Goal: Information Seeking & Learning: Find specific fact

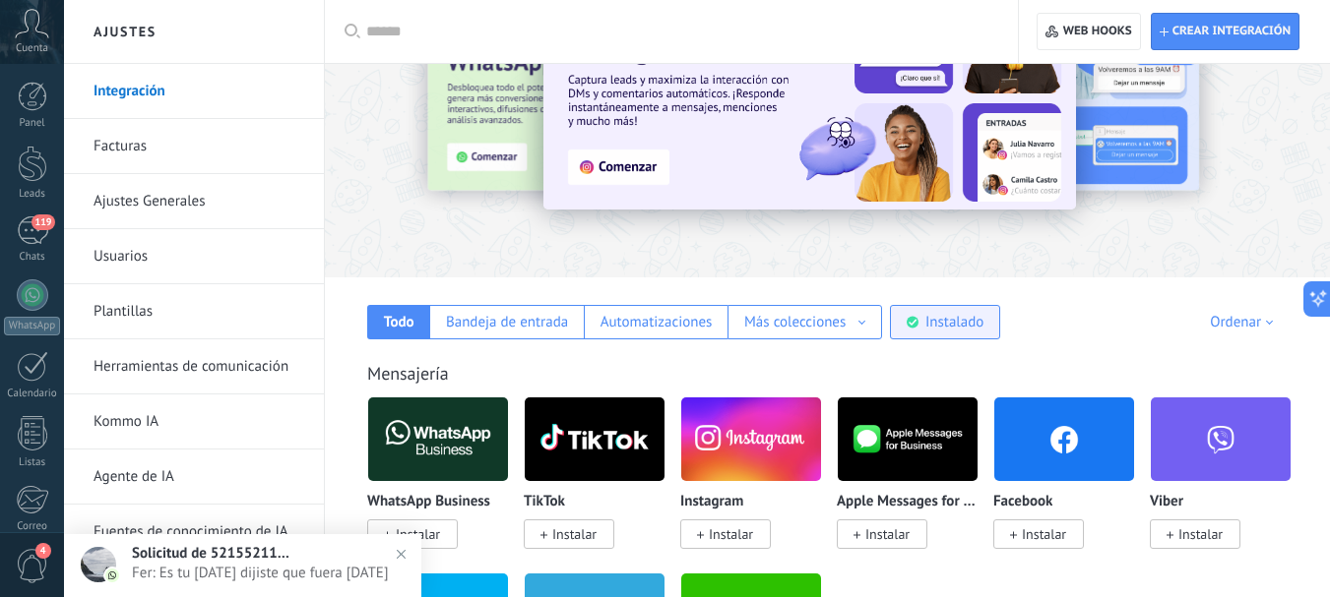
click at [949, 331] on div "Instalado" at bounding box center [954, 322] width 58 height 19
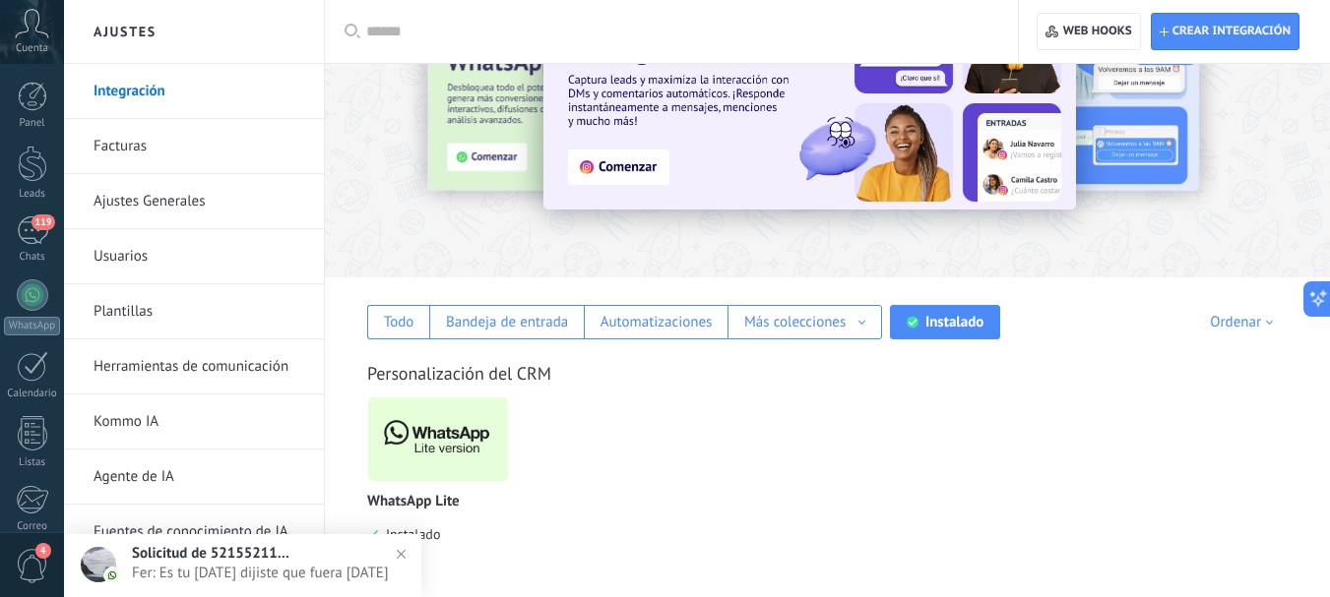
click at [457, 440] on img at bounding box center [438, 439] width 140 height 95
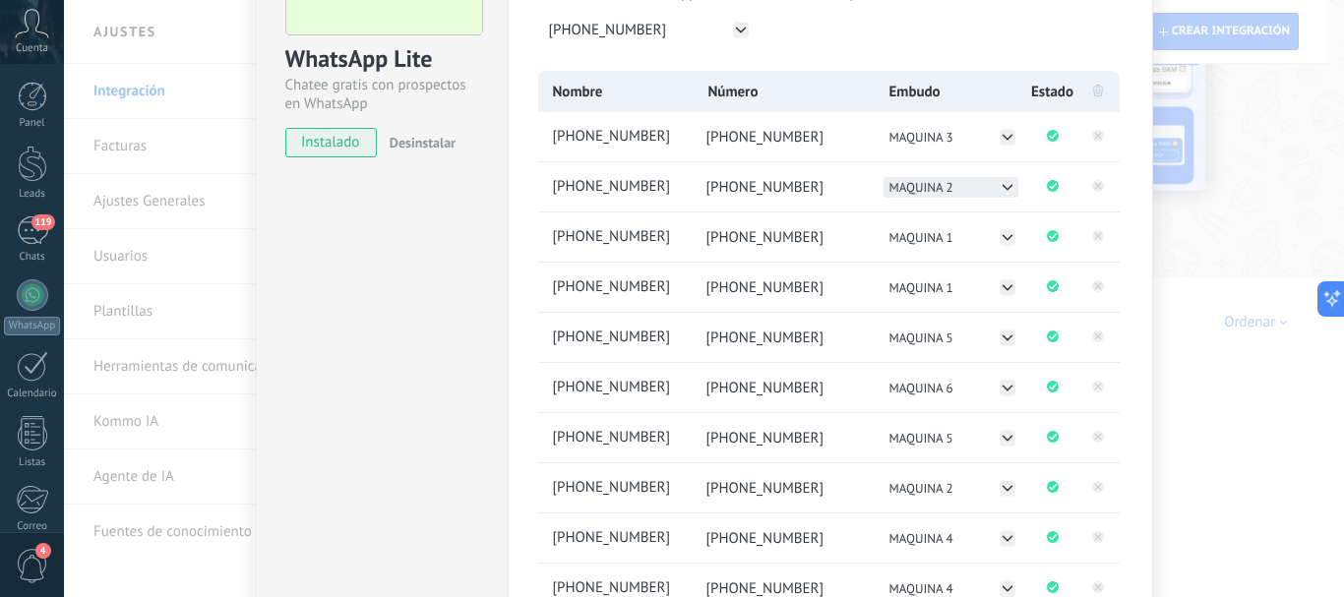
scroll to position [295, 0]
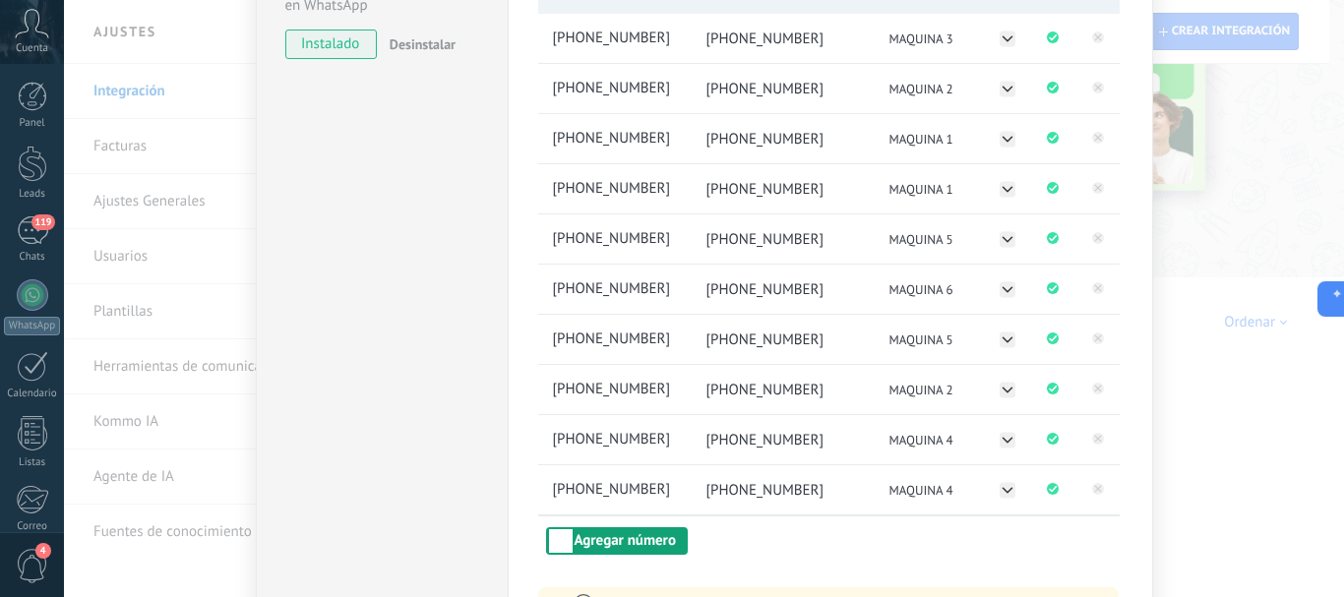
click at [646, 544] on button "Agregar número" at bounding box center [617, 542] width 142 height 28
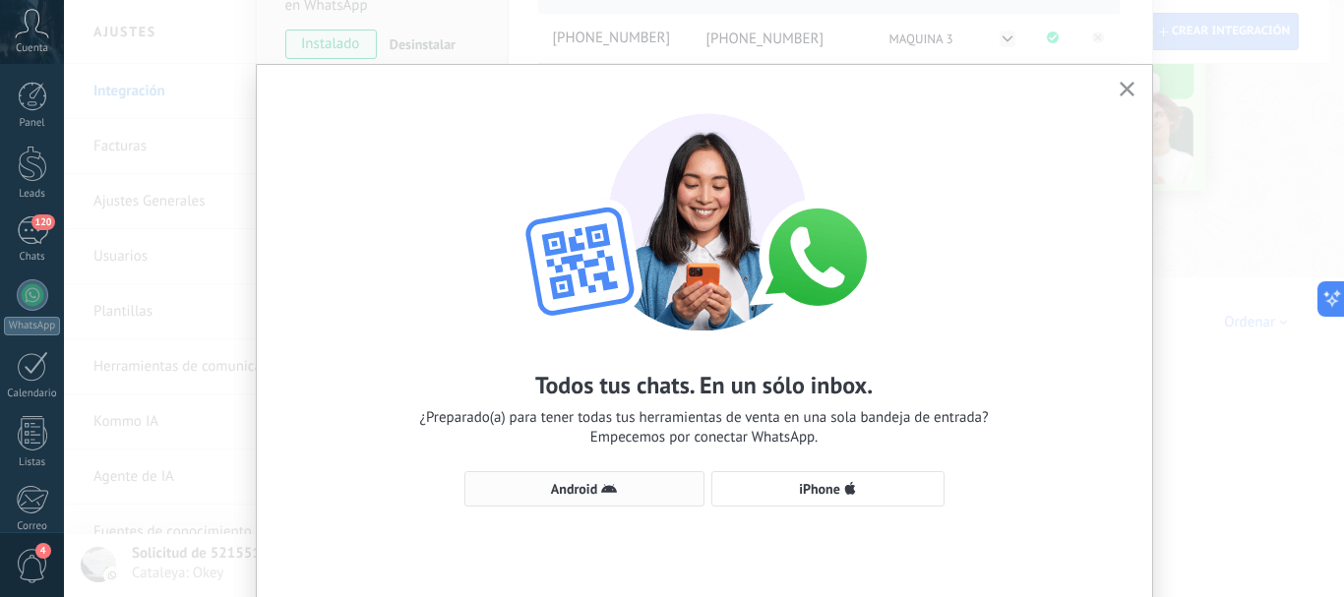
click at [593, 493] on span "Android" at bounding box center [574, 489] width 46 height 14
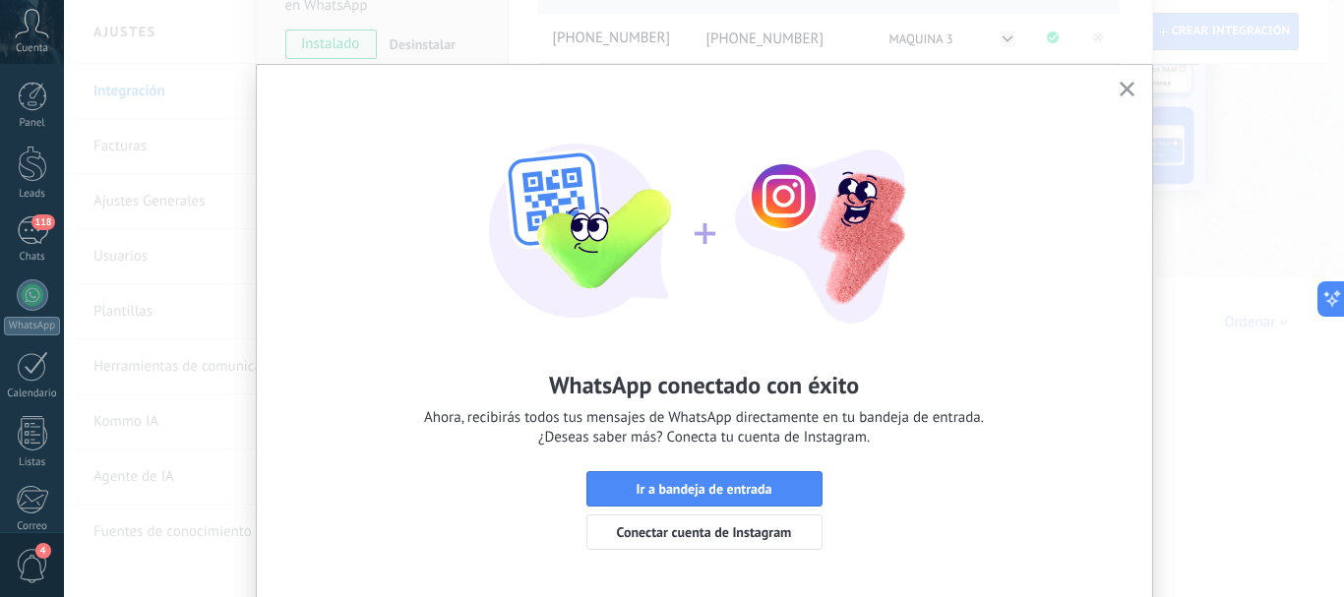
click at [1128, 89] on icon "button" at bounding box center [1127, 89] width 15 height 15
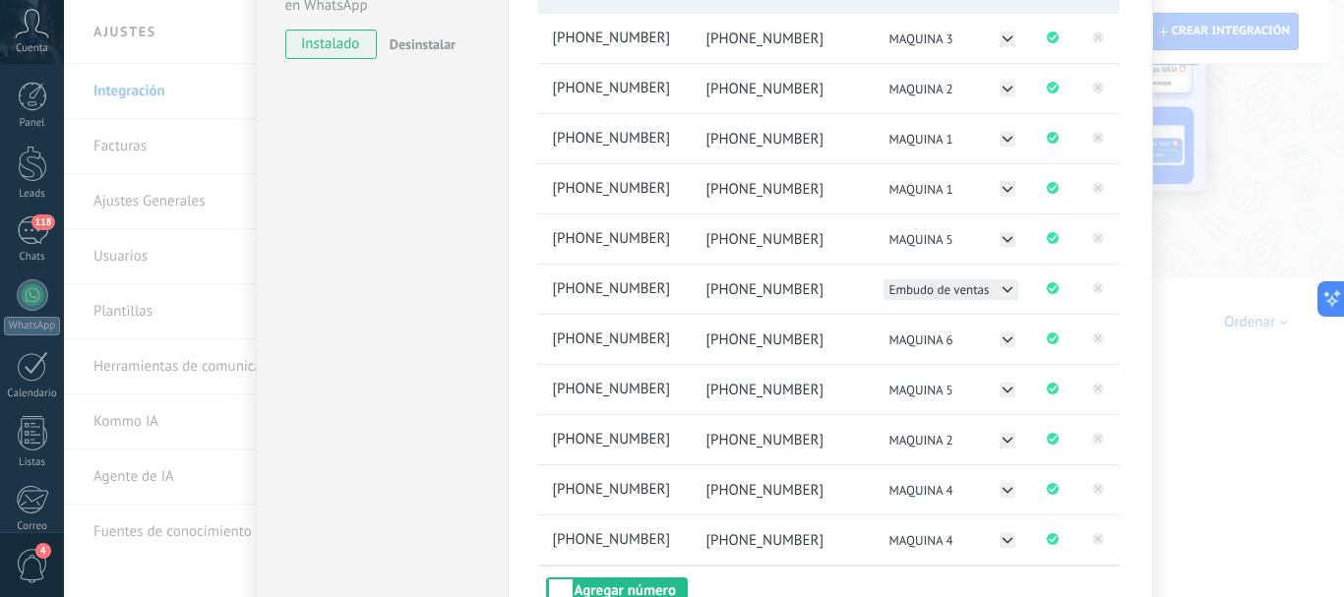
click at [1006, 287] on icon at bounding box center [1008, 289] width 16 height 16
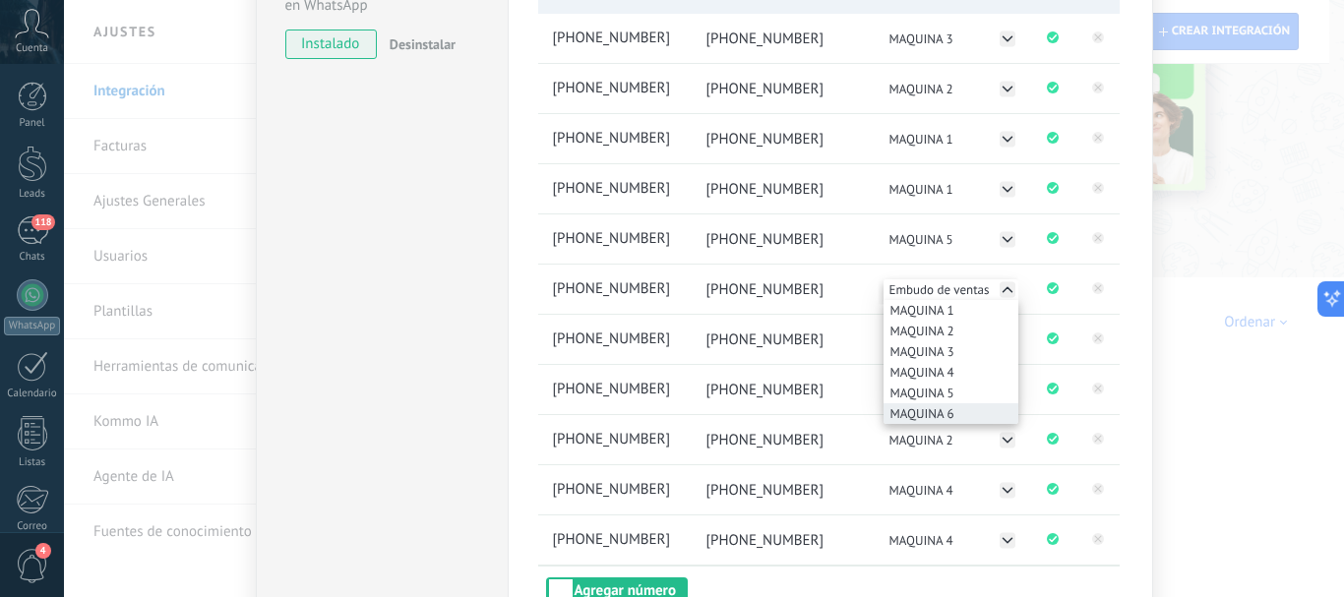
click at [954, 410] on li "MAQUINA 6" at bounding box center [951, 414] width 135 height 21
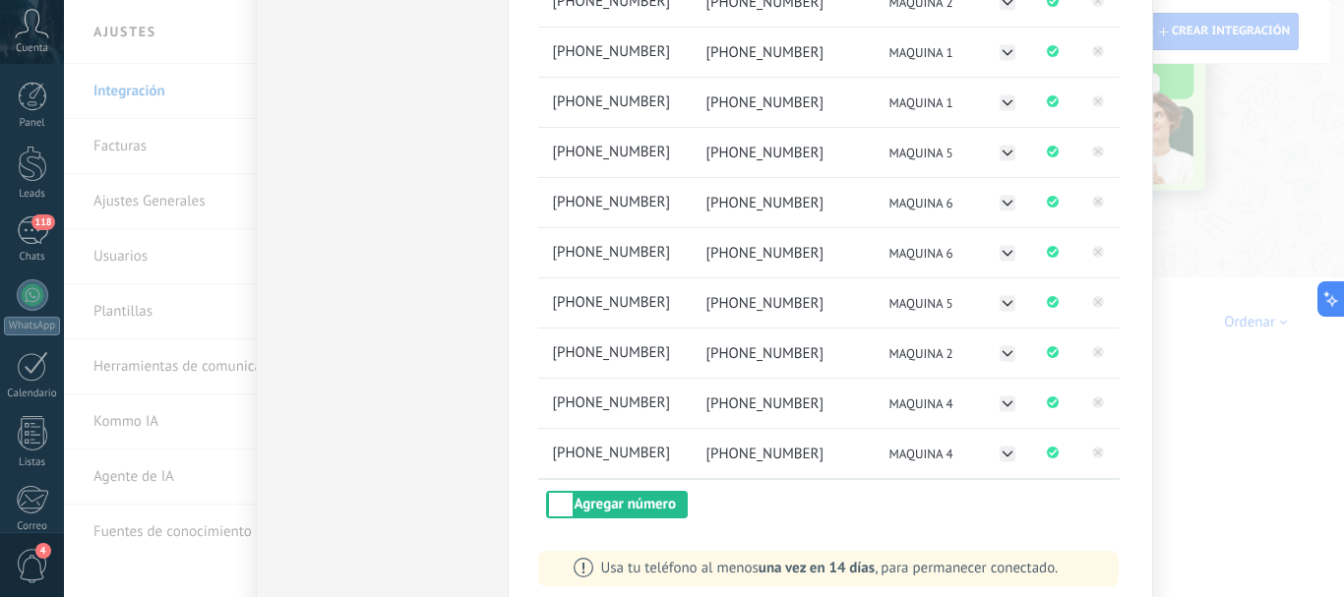
scroll to position [394, 0]
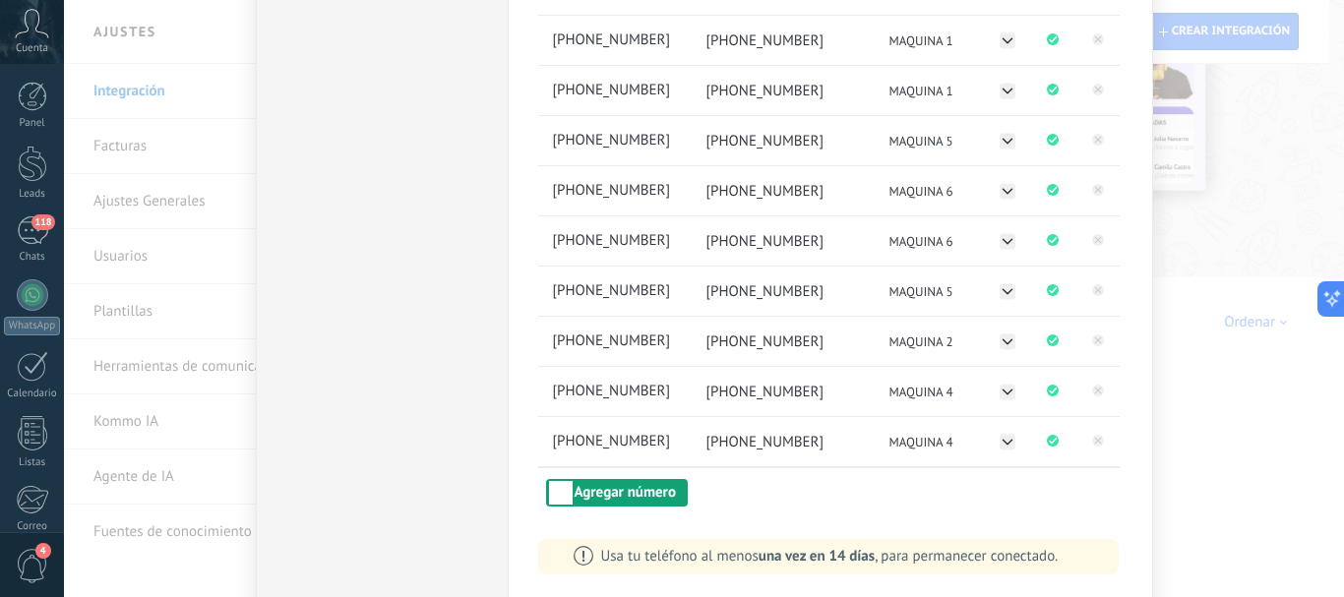
click at [661, 490] on button "Agregar número" at bounding box center [617, 493] width 142 height 28
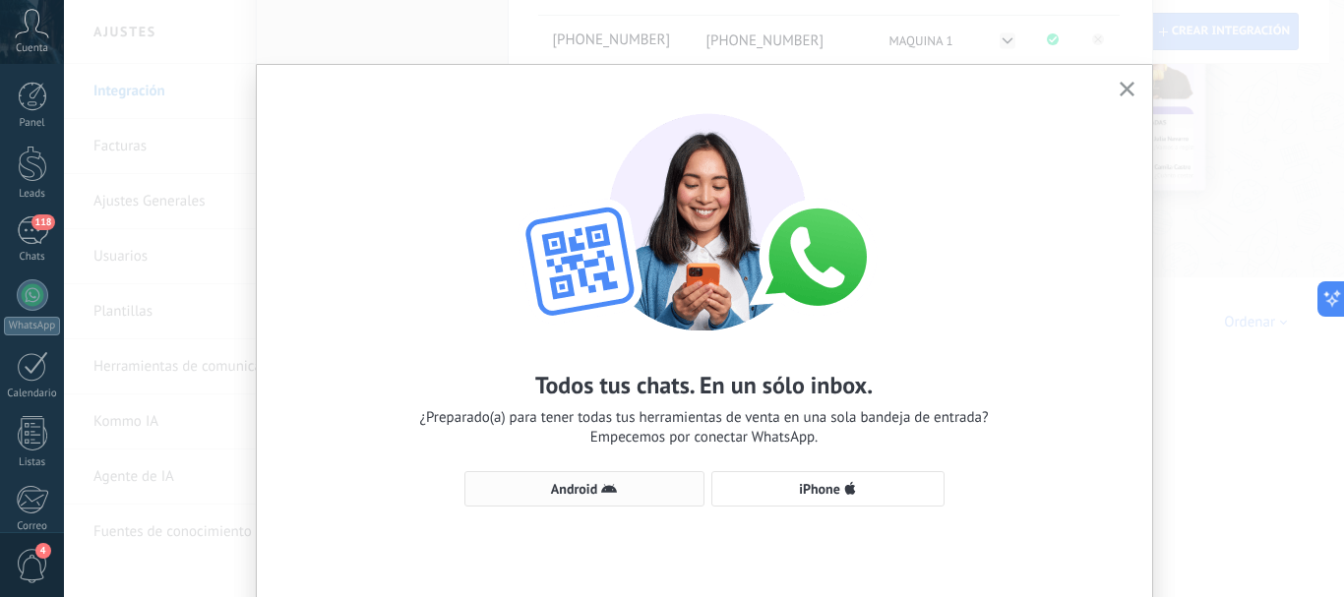
click at [647, 478] on button "Android" at bounding box center [585, 488] width 240 height 35
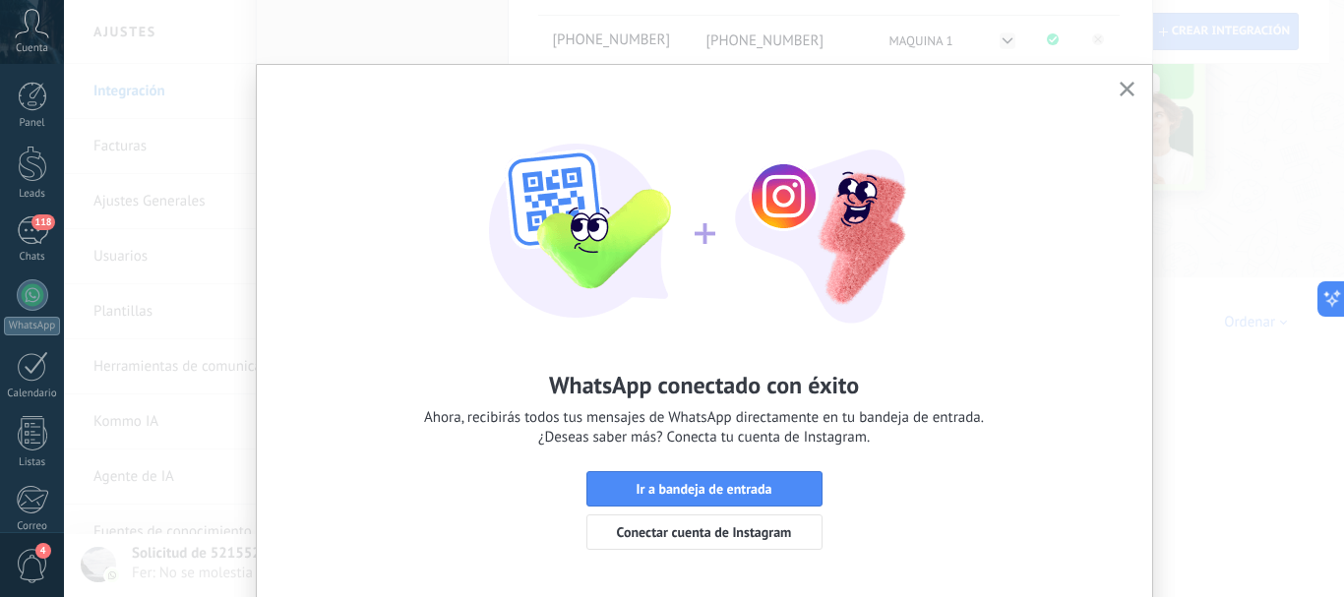
click at [1124, 86] on icon "button" at bounding box center [1127, 89] width 15 height 15
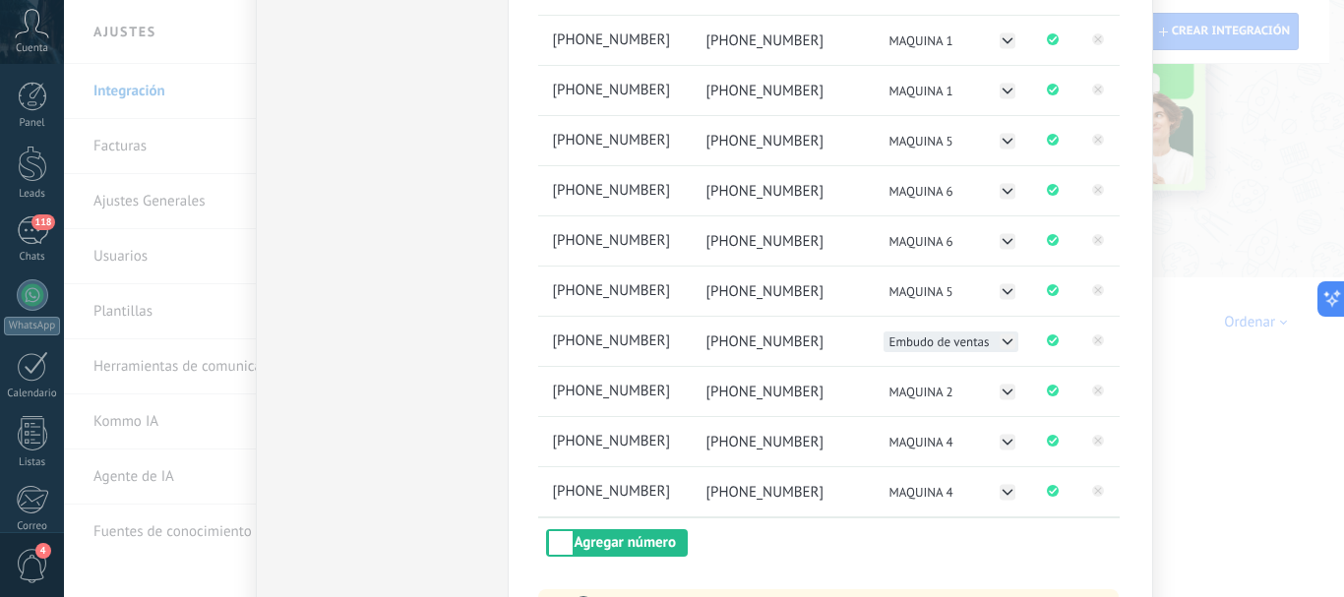
click at [1001, 342] on icon at bounding box center [1008, 342] width 16 height 16
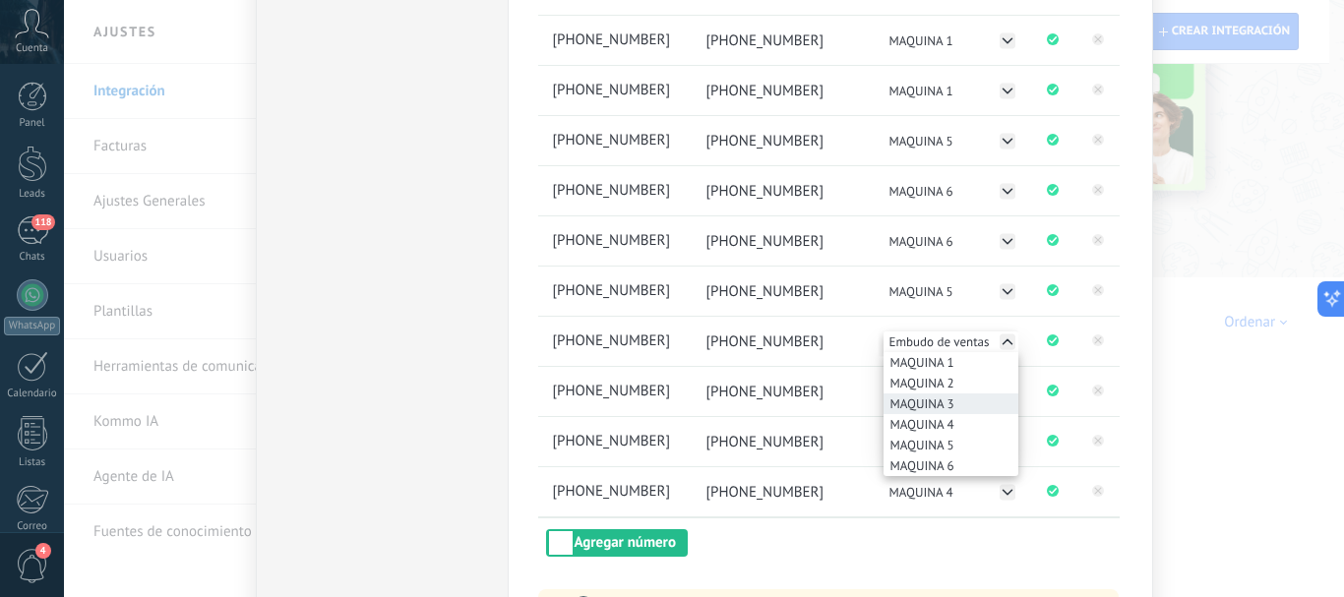
click at [936, 404] on span "MAQUINA 3" at bounding box center [923, 404] width 64 height 17
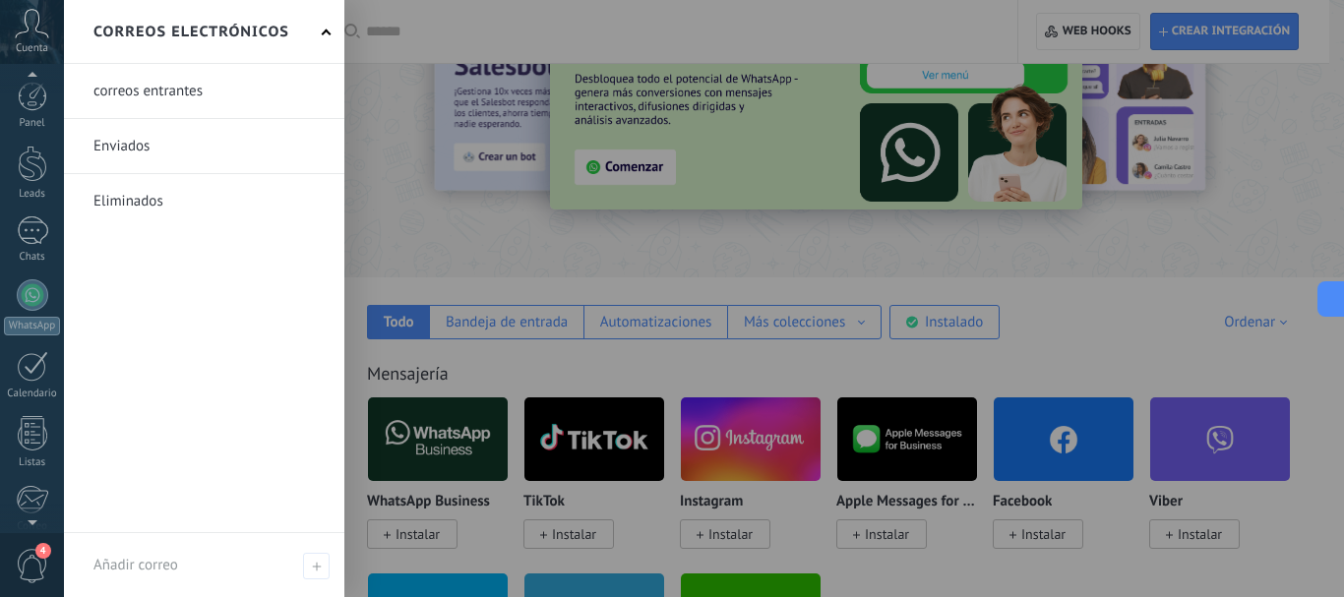
scroll to position [221, 0]
click at [34, 564] on span "4" at bounding box center [32, 566] width 33 height 34
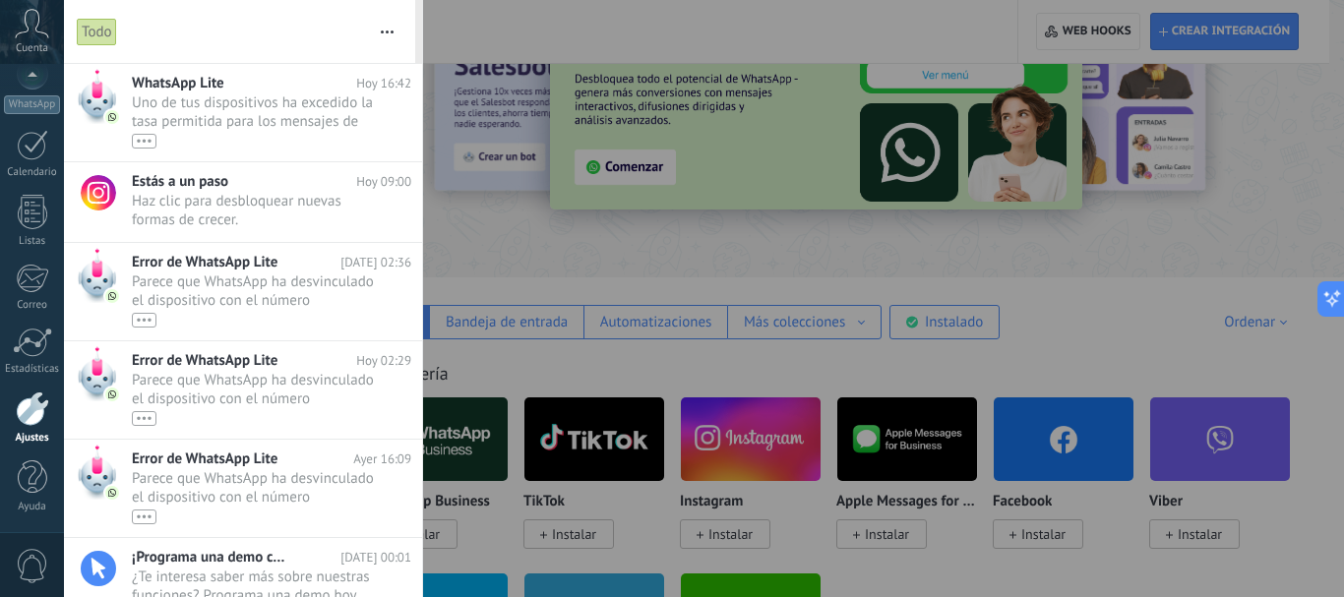
click at [398, 27] on button "button" at bounding box center [387, 31] width 42 height 63
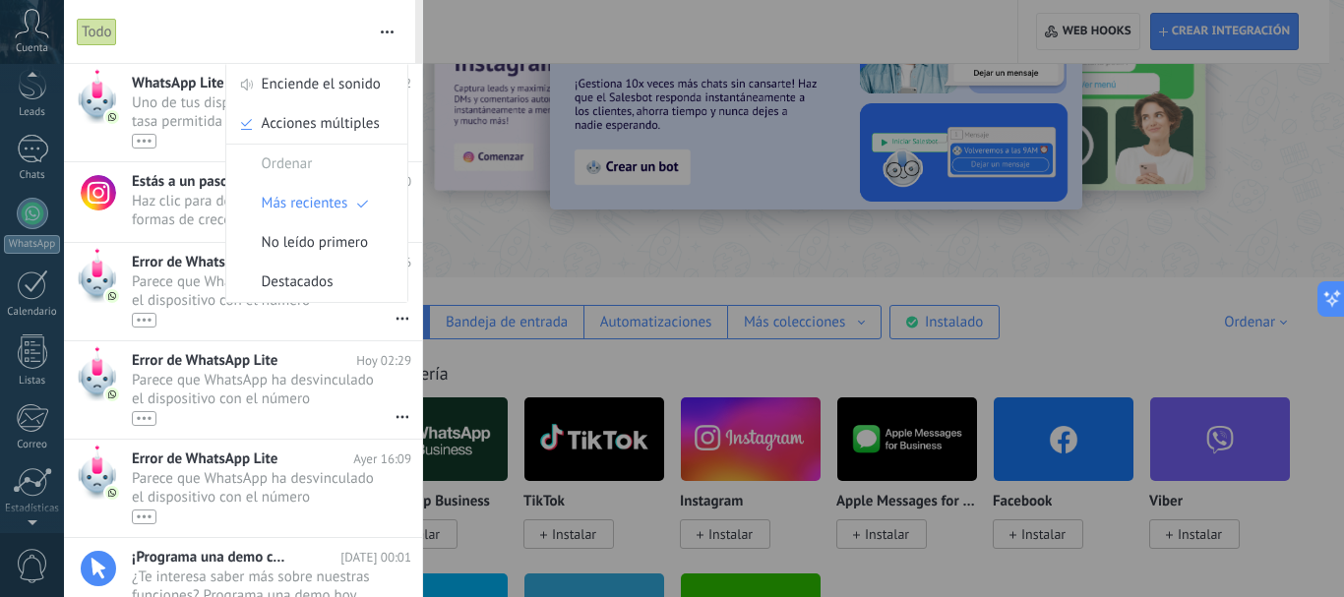
scroll to position [0, 0]
click at [31, 245] on link "1 Chats" at bounding box center [32, 240] width 64 height 47
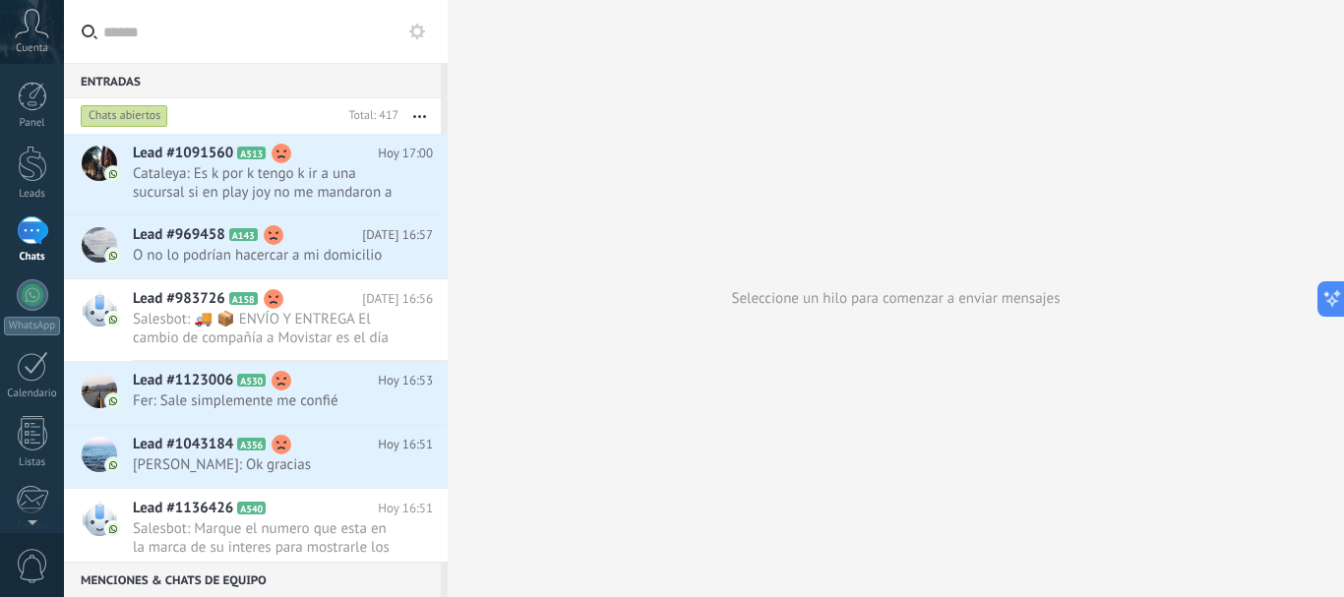
click at [198, 36] on input "text" at bounding box center [267, 31] width 329 height 63
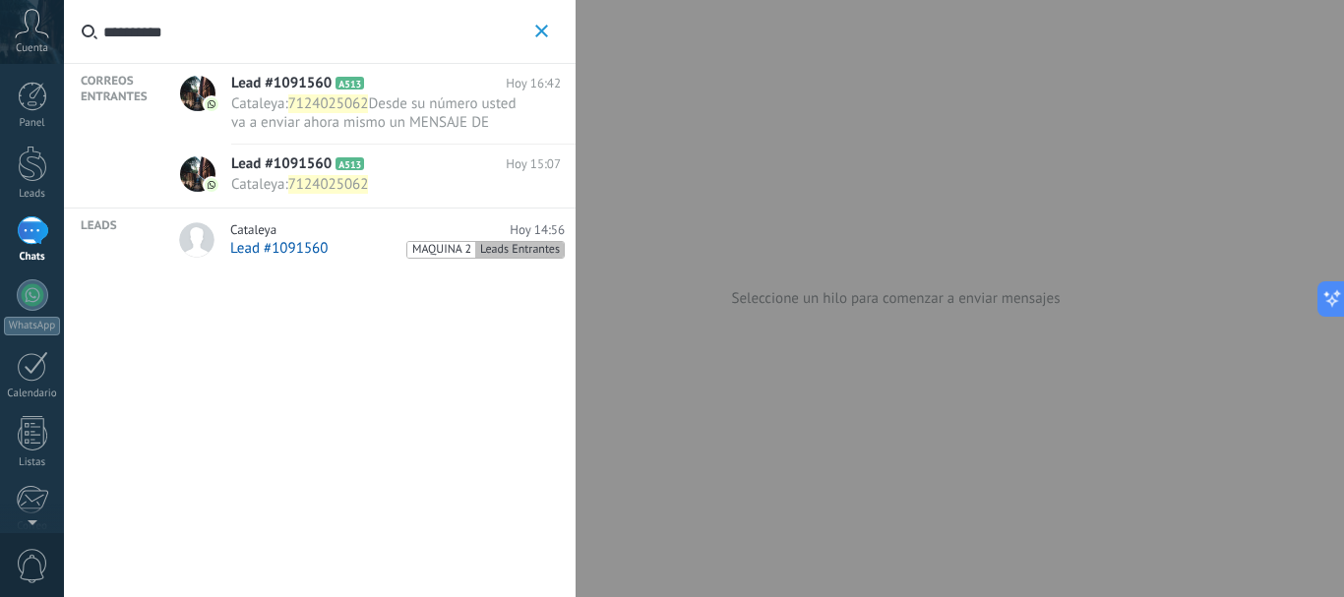
type input "**********"
click at [370, 227] on div "Cataleya [DATE] 14:56" at bounding box center [397, 230] width 335 height 16
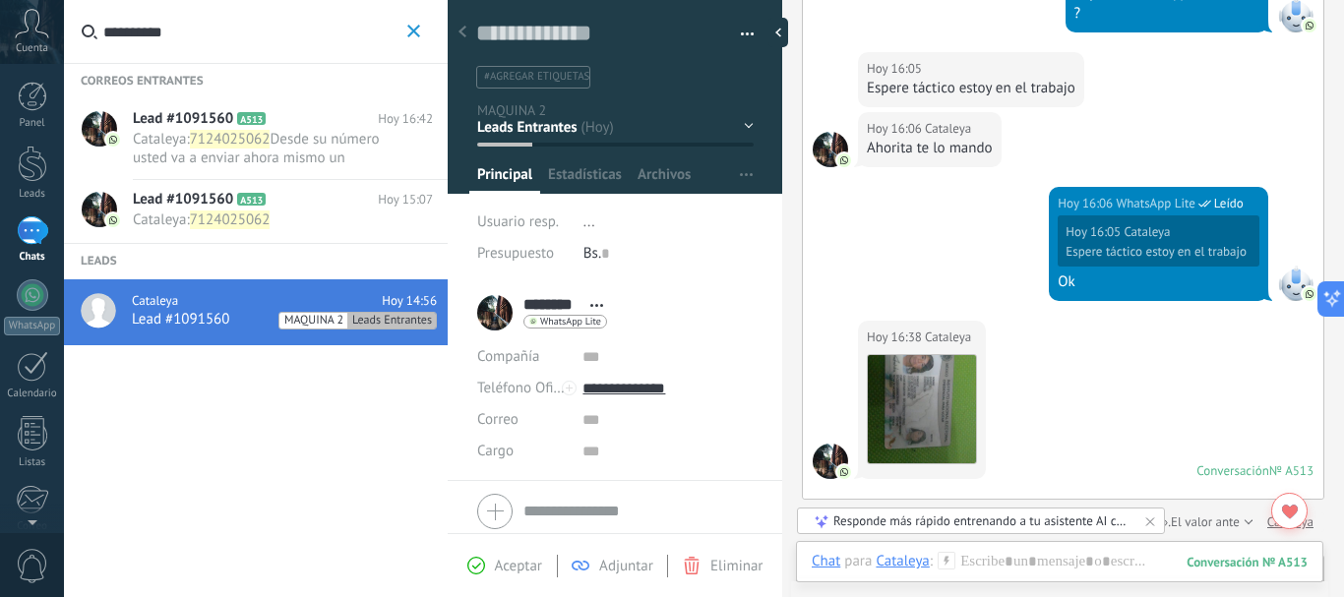
scroll to position [1312, 0]
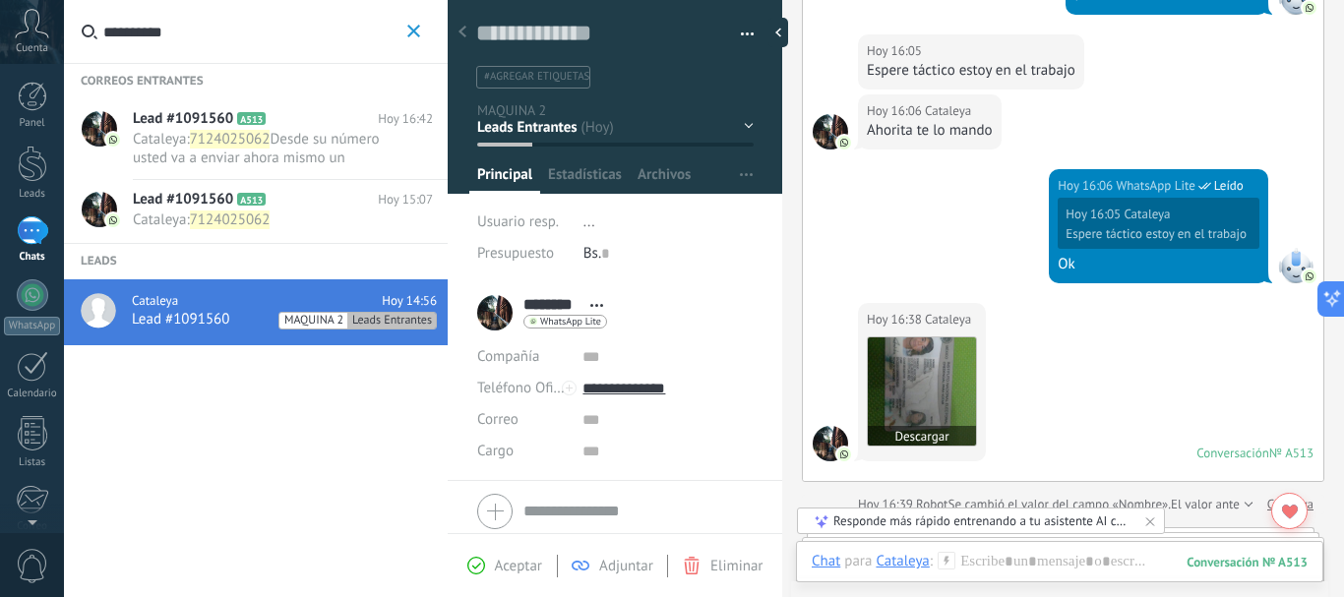
click at [932, 382] on img at bounding box center [922, 392] width 108 height 108
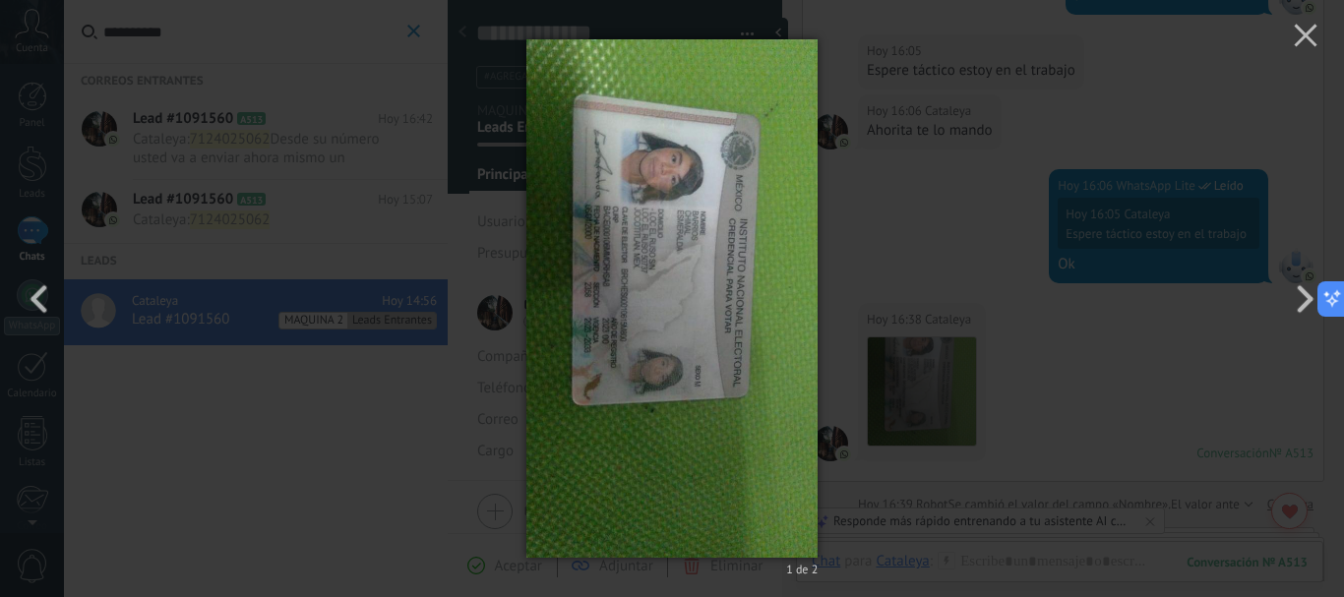
click at [713, 304] on img at bounding box center [672, 298] width 291 height 597
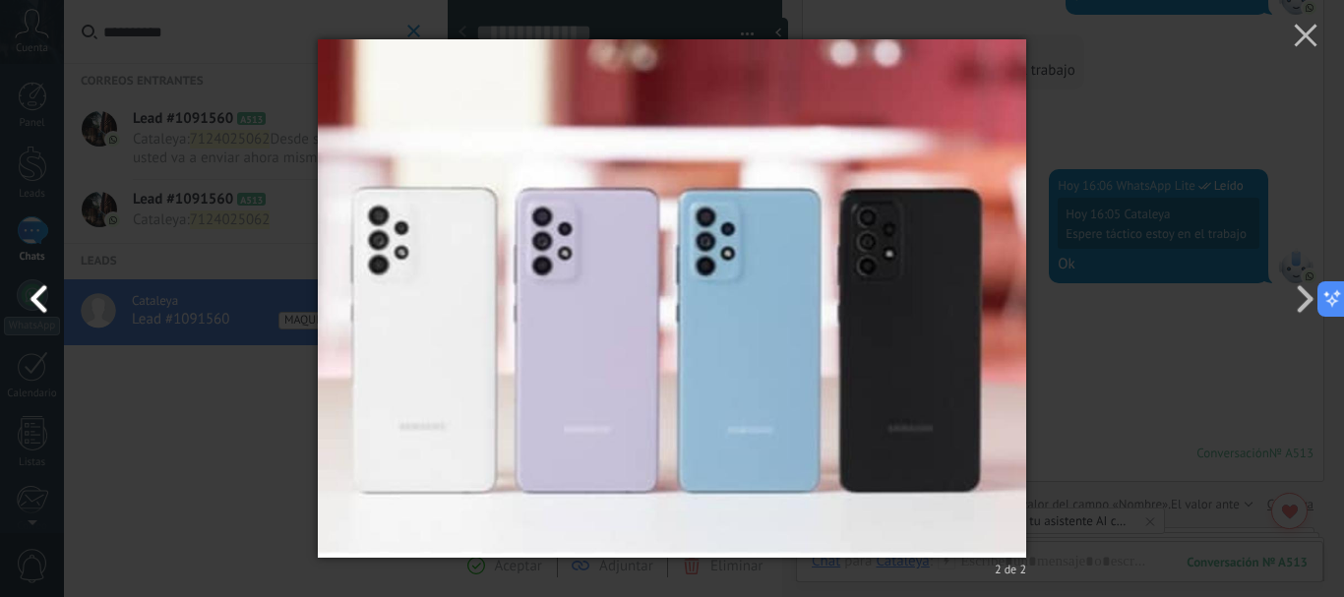
click at [42, 301] on button "button" at bounding box center [44, 299] width 89 height 108
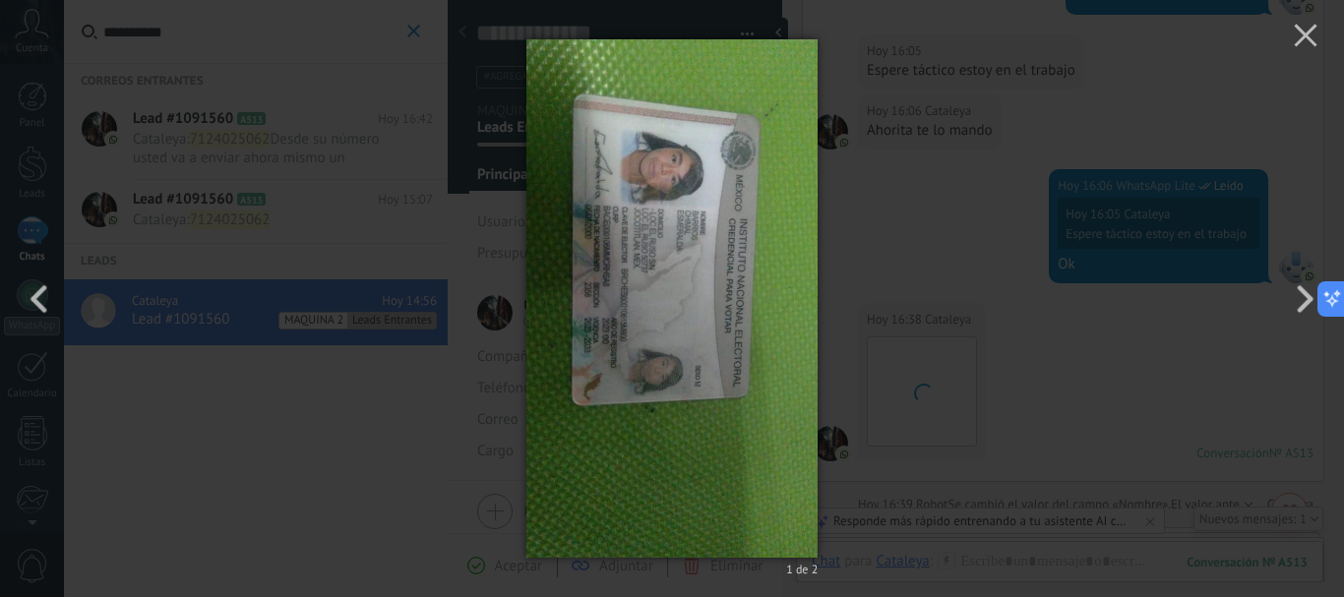
scroll to position [1383, 0]
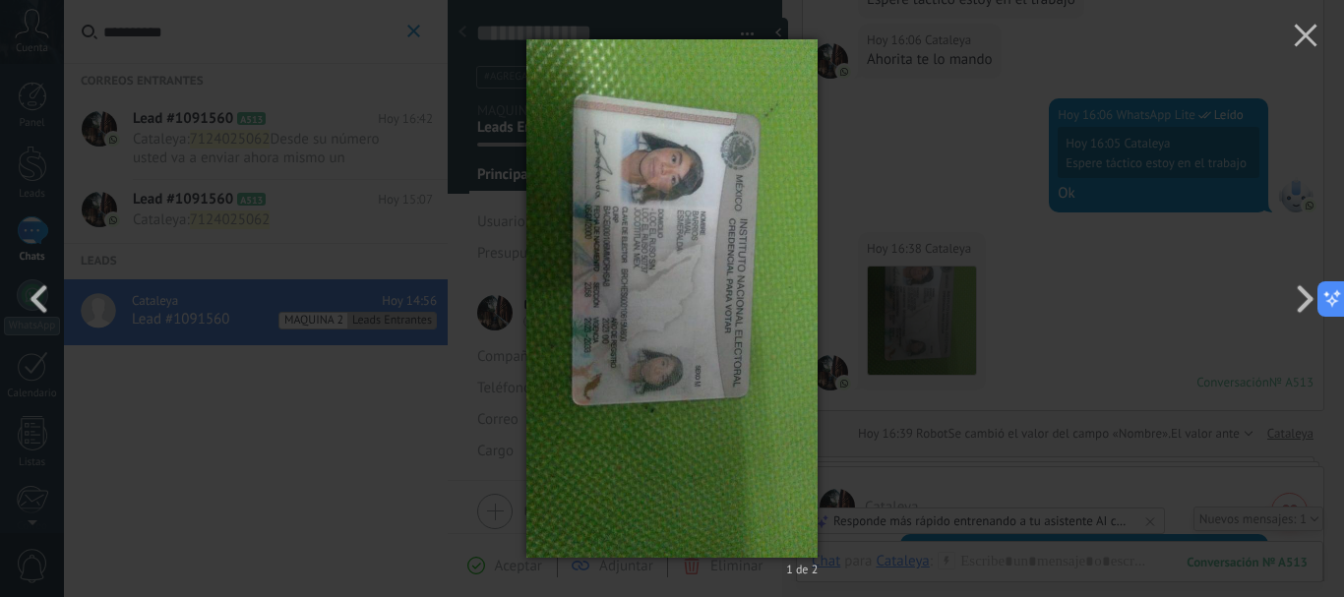
click at [1133, 316] on div "1 de 2" at bounding box center [672, 298] width 1344 height 597
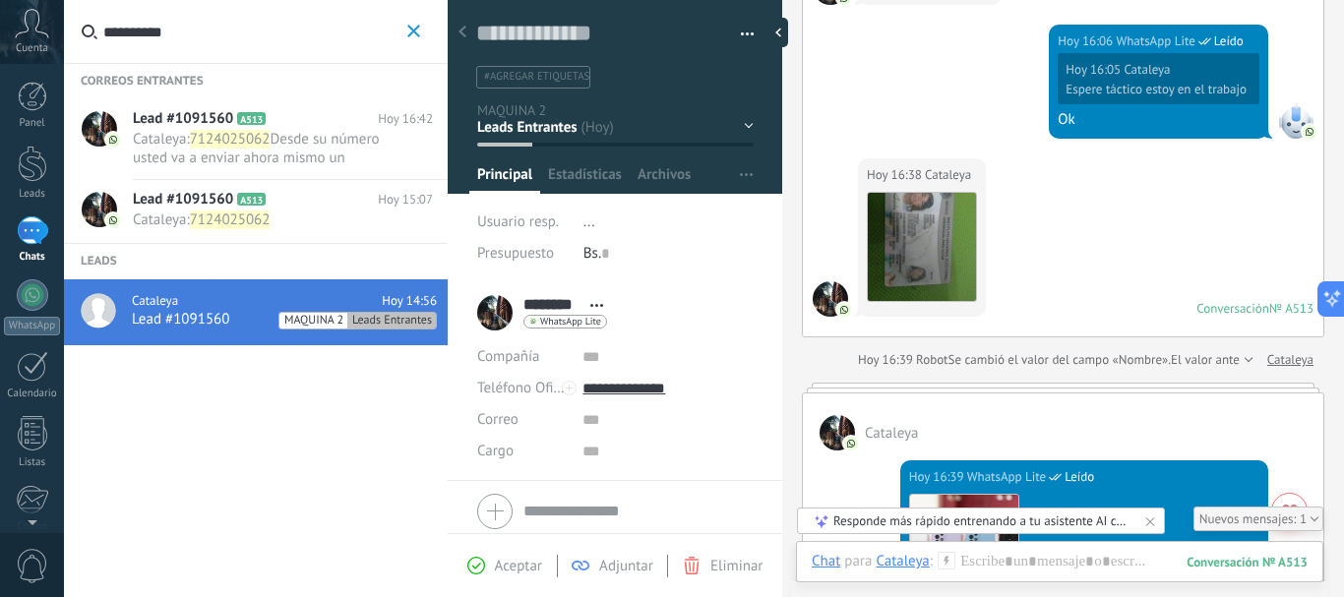
scroll to position [1481, 0]
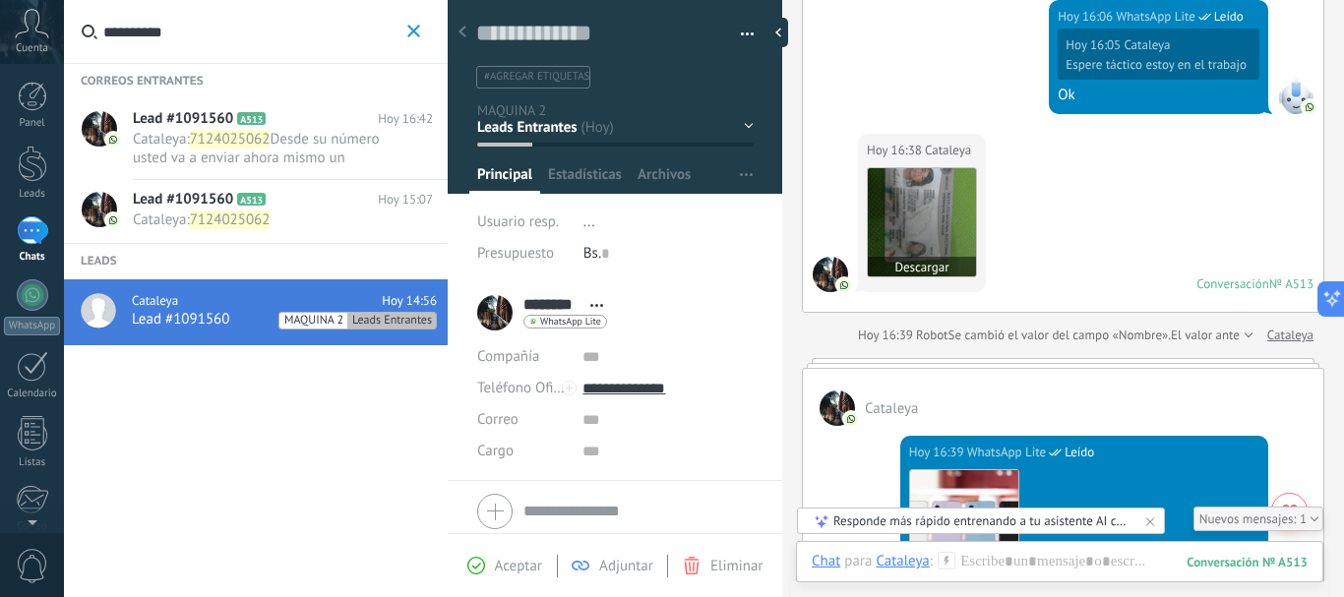
click at [914, 232] on img at bounding box center [922, 222] width 108 height 108
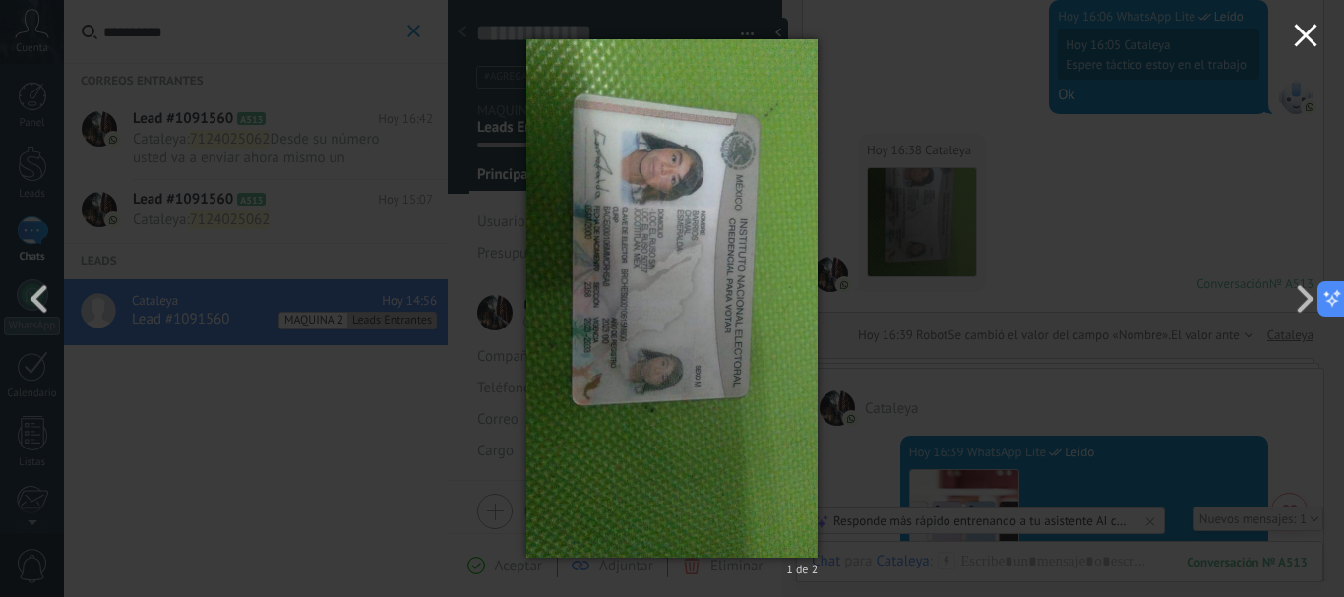
click at [1308, 31] on icon "button" at bounding box center [1306, 36] width 24 height 24
